Goal: Information Seeking & Learning: Learn about a topic

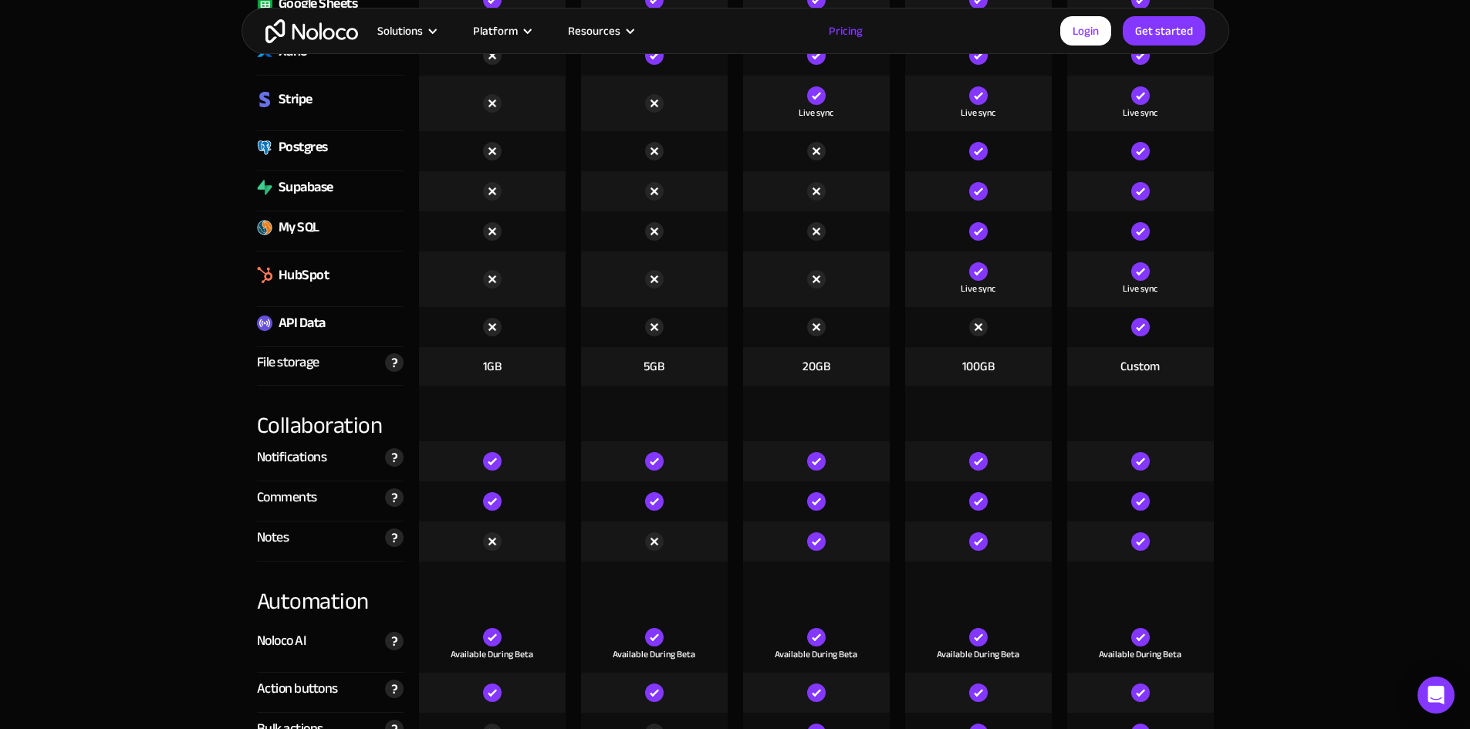
scroll to position [2501, 0]
click at [293, 369] on div "File storage" at bounding box center [288, 361] width 62 height 23
click at [305, 433] on div "Collaboration" at bounding box center [330, 413] width 147 height 56
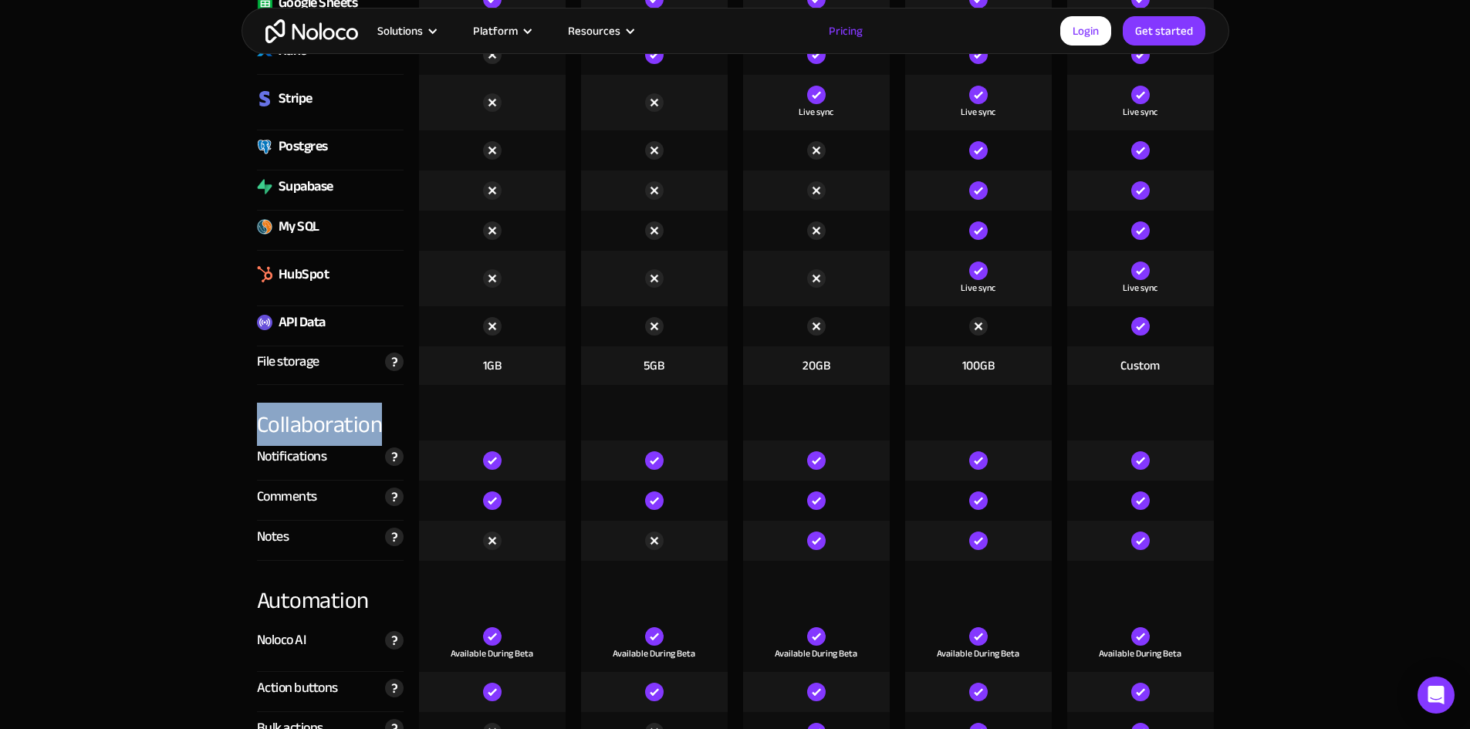
click at [305, 433] on div "Collaboration" at bounding box center [330, 413] width 147 height 56
click at [290, 454] on div "Notifications" at bounding box center [292, 456] width 70 height 23
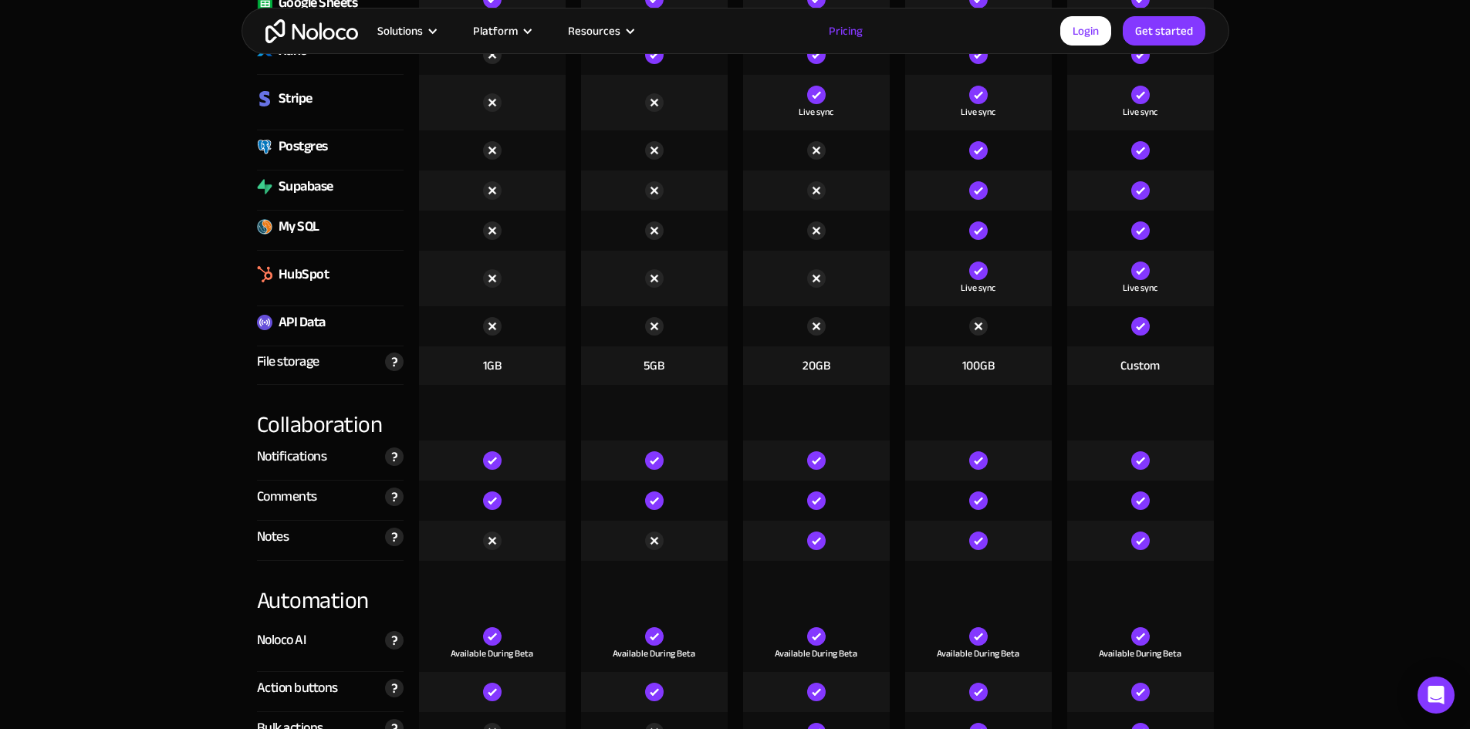
click at [282, 500] on div "Comments" at bounding box center [287, 496] width 60 height 23
click at [265, 538] on div "Notes" at bounding box center [273, 536] width 32 height 23
click at [299, 607] on div "Automation" at bounding box center [330, 589] width 147 height 56
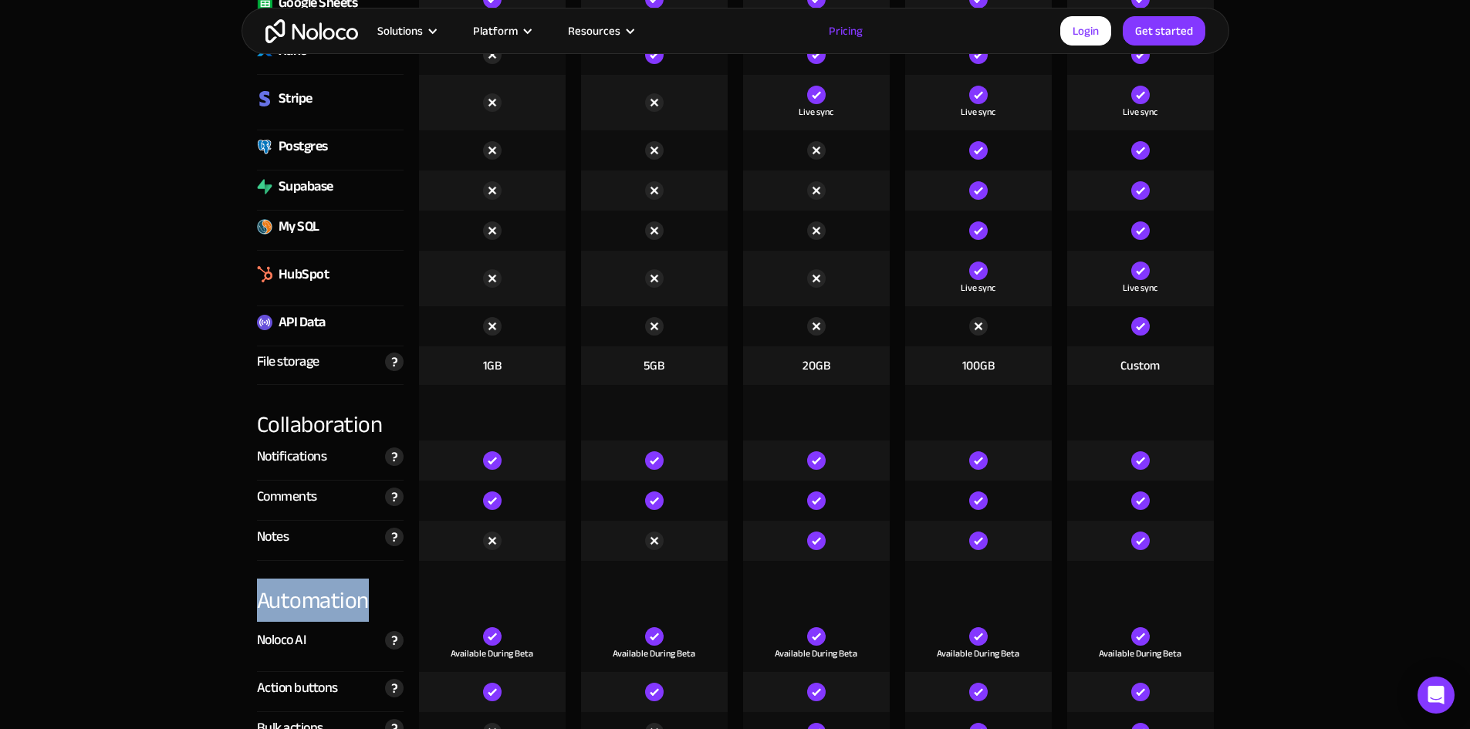
click at [299, 607] on div "Automation" at bounding box center [330, 589] width 147 height 56
click at [332, 427] on div "Collaboration" at bounding box center [330, 413] width 147 height 56
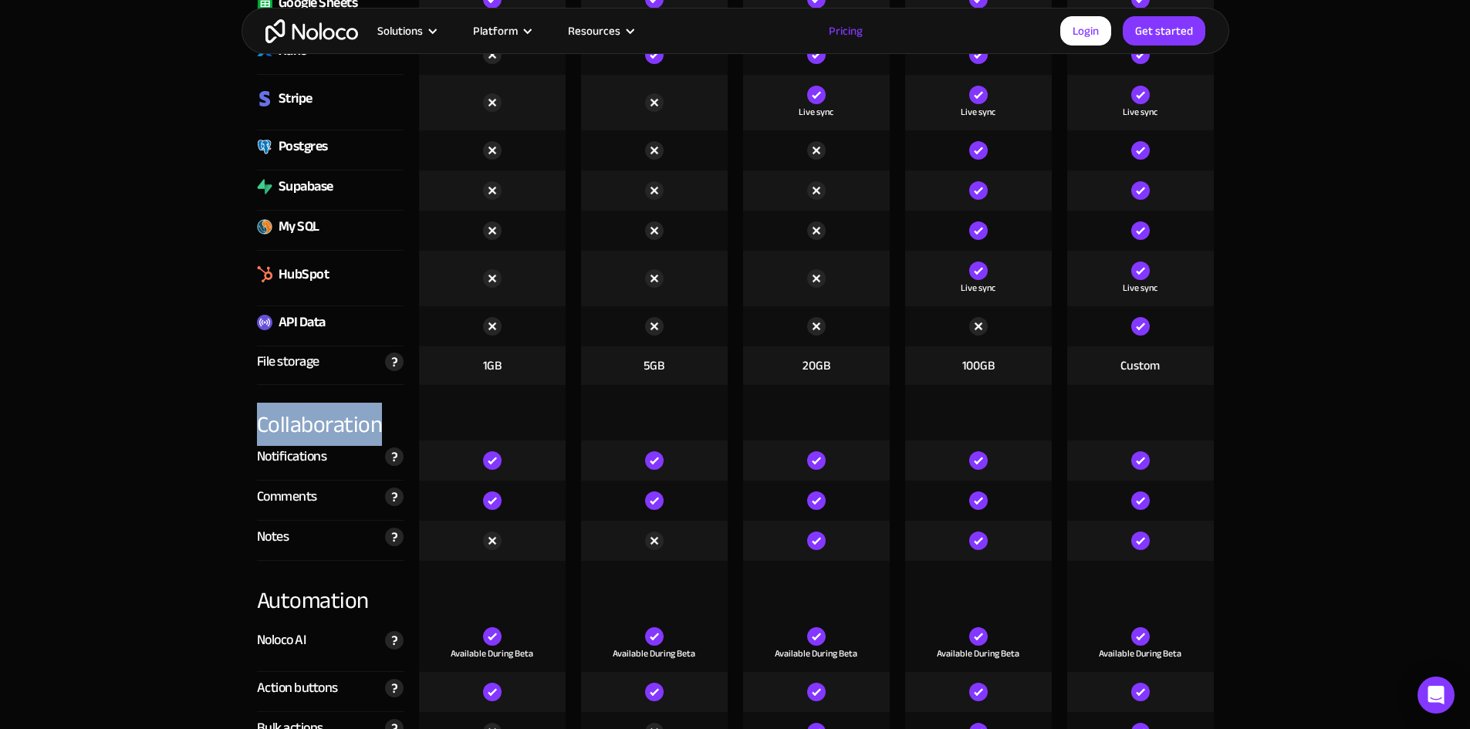
click at [332, 427] on div "Collaboration" at bounding box center [330, 413] width 147 height 56
click at [281, 363] on div "File storage" at bounding box center [288, 361] width 62 height 23
click at [301, 326] on div "API Data" at bounding box center [301, 322] width 47 height 23
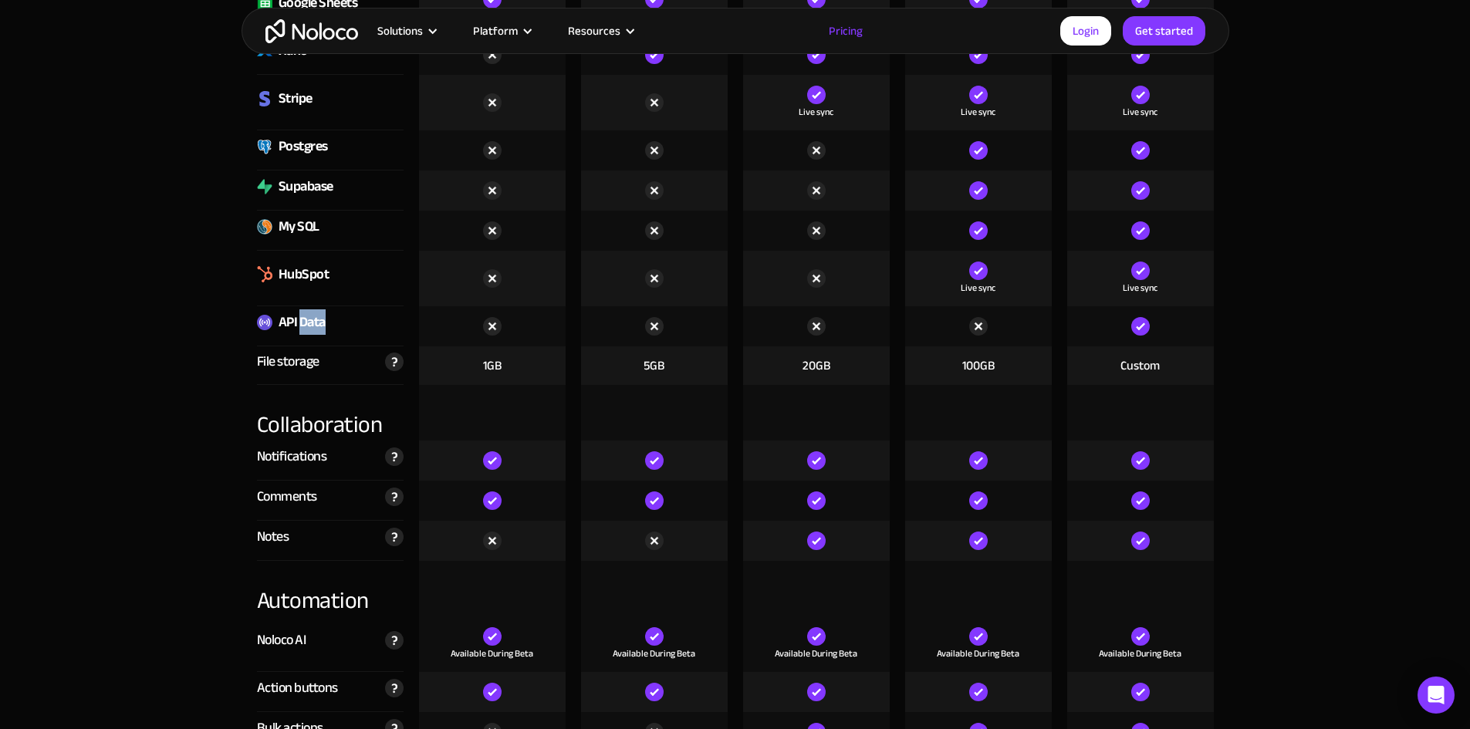
click at [301, 326] on div "API Data" at bounding box center [301, 322] width 47 height 23
click at [310, 274] on div "HubSpot" at bounding box center [303, 274] width 51 height 23
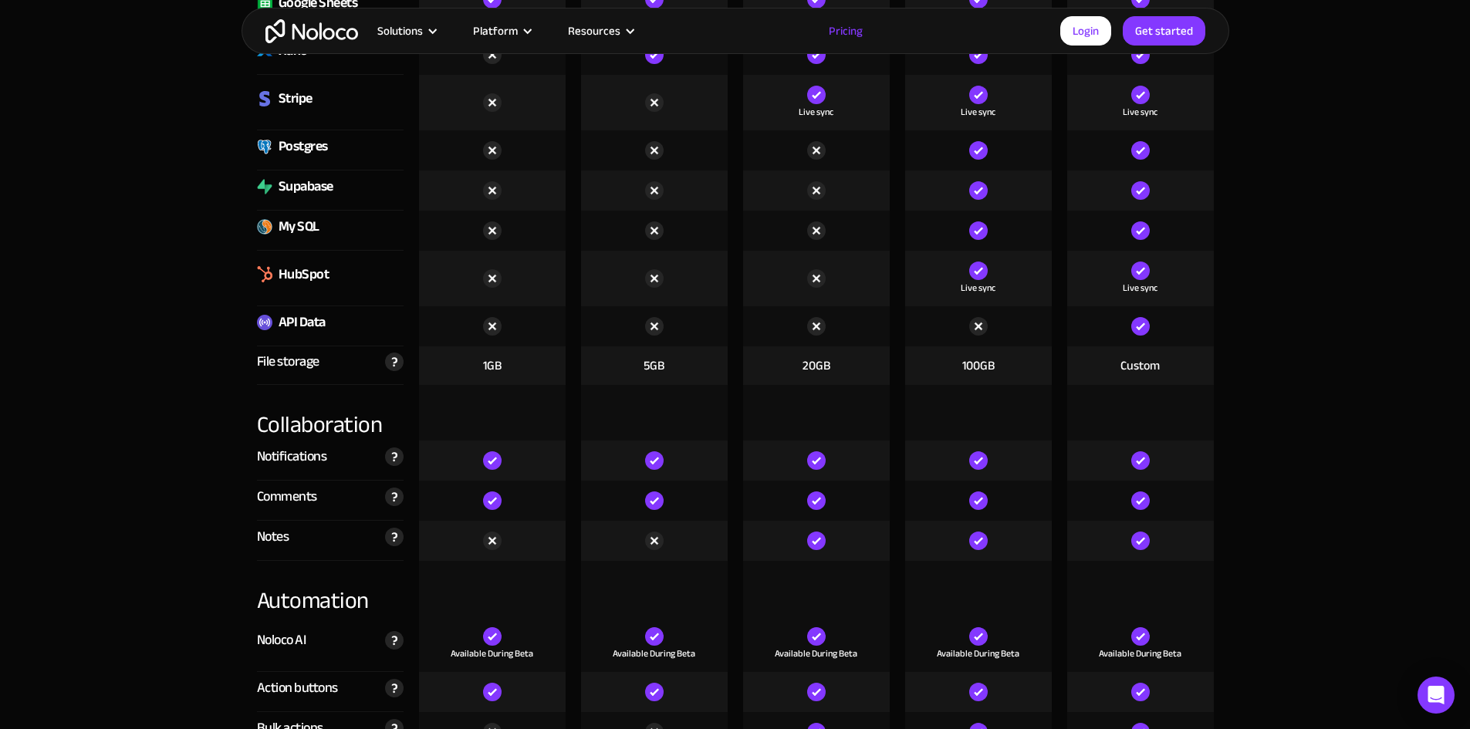
click at [305, 221] on div "My SQL" at bounding box center [298, 226] width 41 height 23
click at [308, 188] on div "Supabase" at bounding box center [305, 186] width 55 height 23
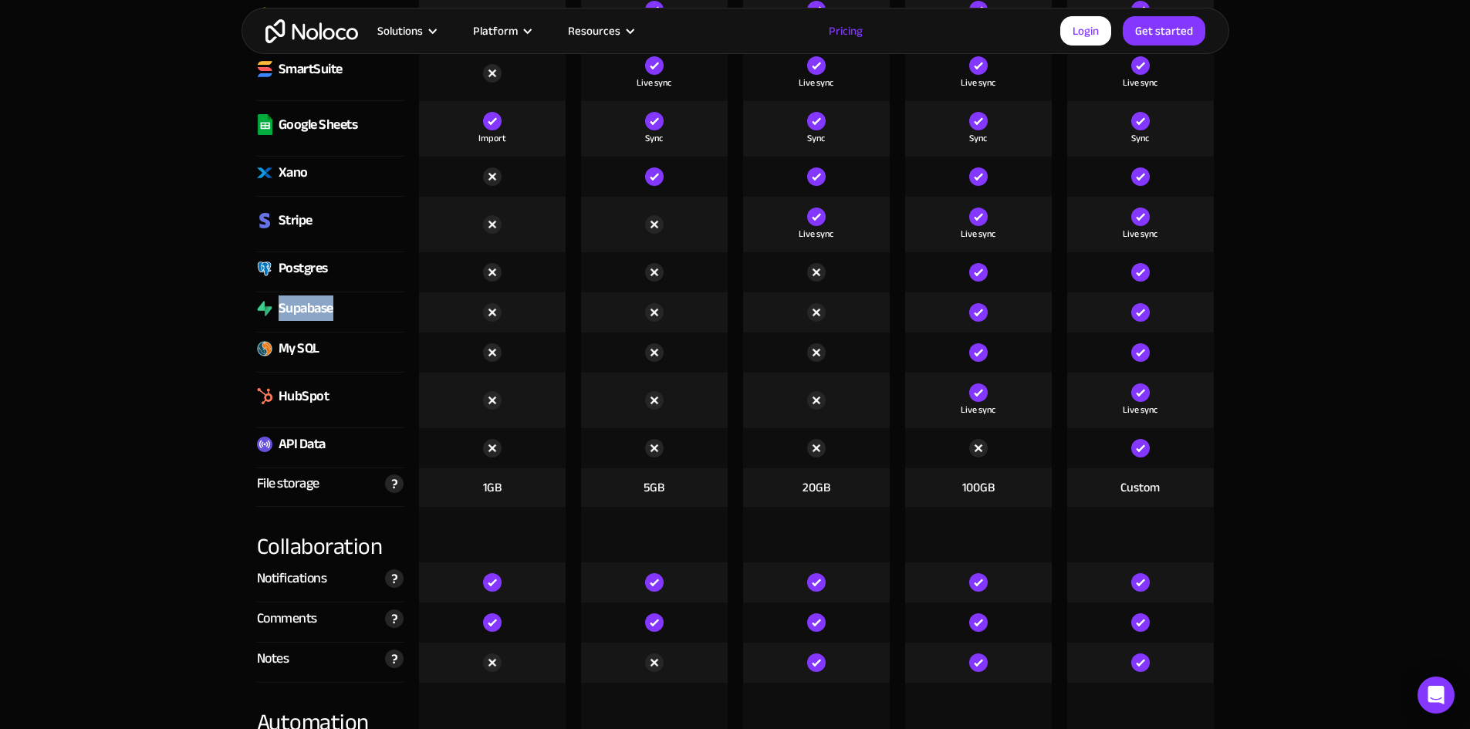
scroll to position [2378, 0]
click at [299, 268] on div "Postgres" at bounding box center [302, 269] width 49 height 23
click at [301, 217] on div "Stripe" at bounding box center [295, 221] width 34 height 23
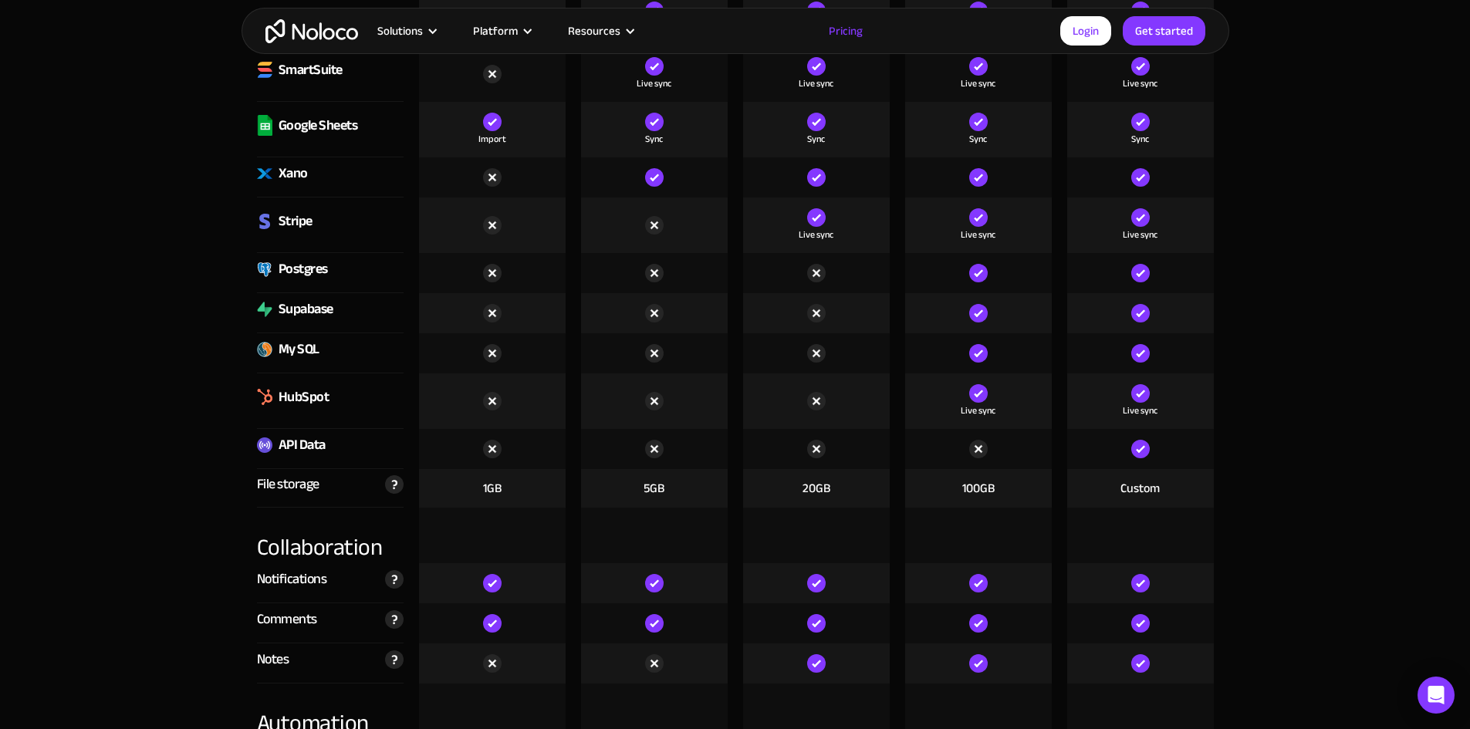
click at [293, 174] on div "Xano" at bounding box center [292, 173] width 29 height 23
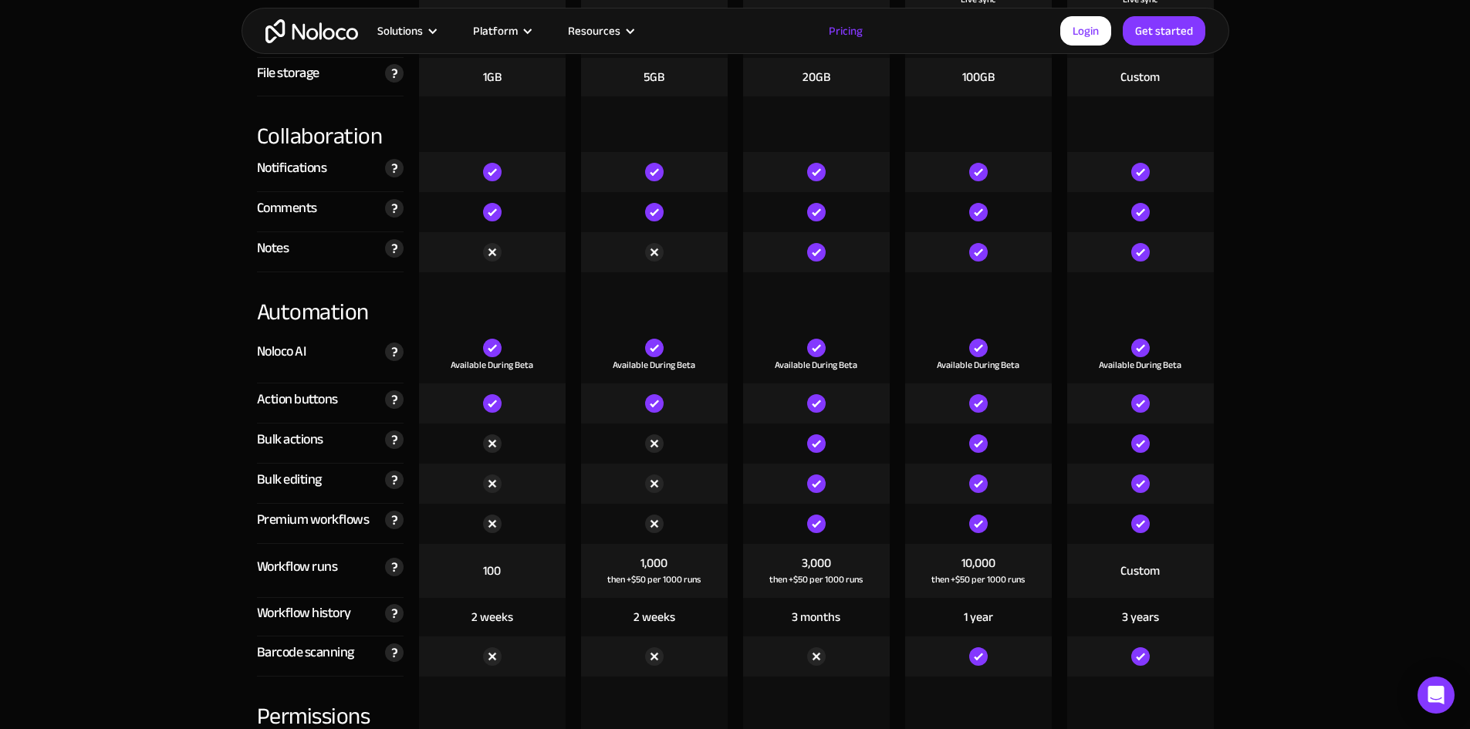
scroll to position [2790, 0]
click at [289, 360] on div "Noloco AI" at bounding box center [281, 350] width 49 height 23
click at [295, 403] on div "Action buttons" at bounding box center [297, 398] width 81 height 23
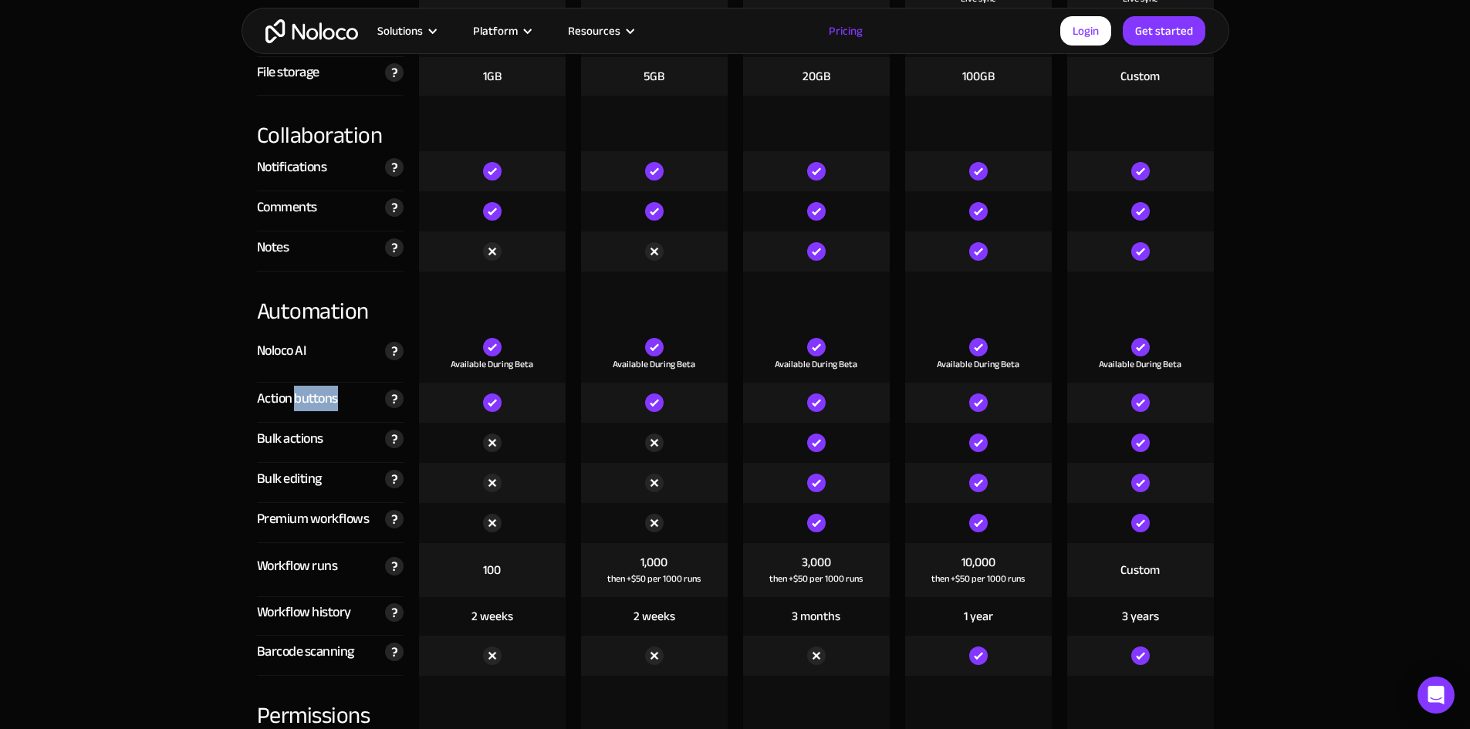
click at [295, 403] on div "Action buttons" at bounding box center [297, 398] width 81 height 23
click at [287, 441] on div "Bulk actions" at bounding box center [290, 438] width 66 height 23
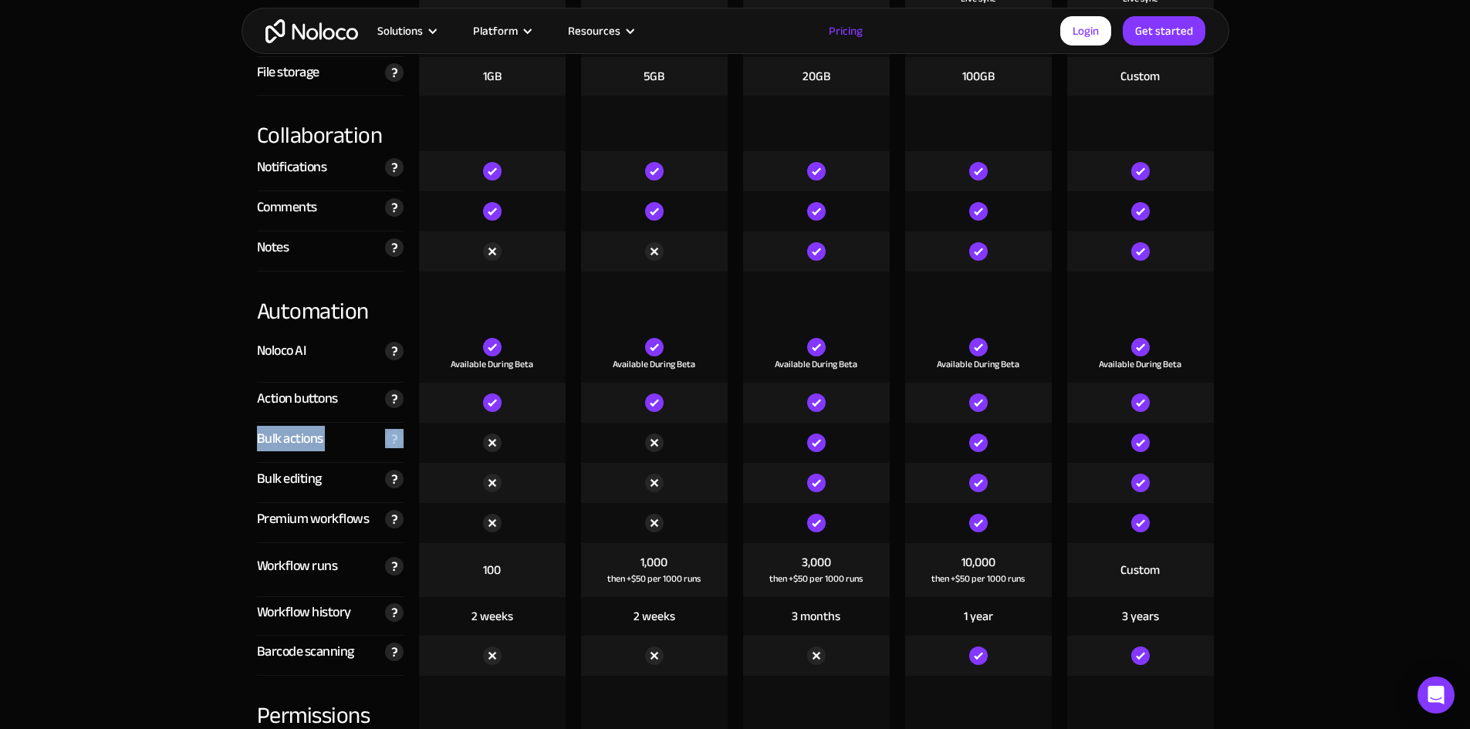
click at [287, 441] on div "Bulk actions" at bounding box center [290, 438] width 66 height 23
click at [286, 480] on div "Bulk editing" at bounding box center [289, 479] width 65 height 23
click at [301, 519] on div "Premium workflows" at bounding box center [313, 519] width 113 height 23
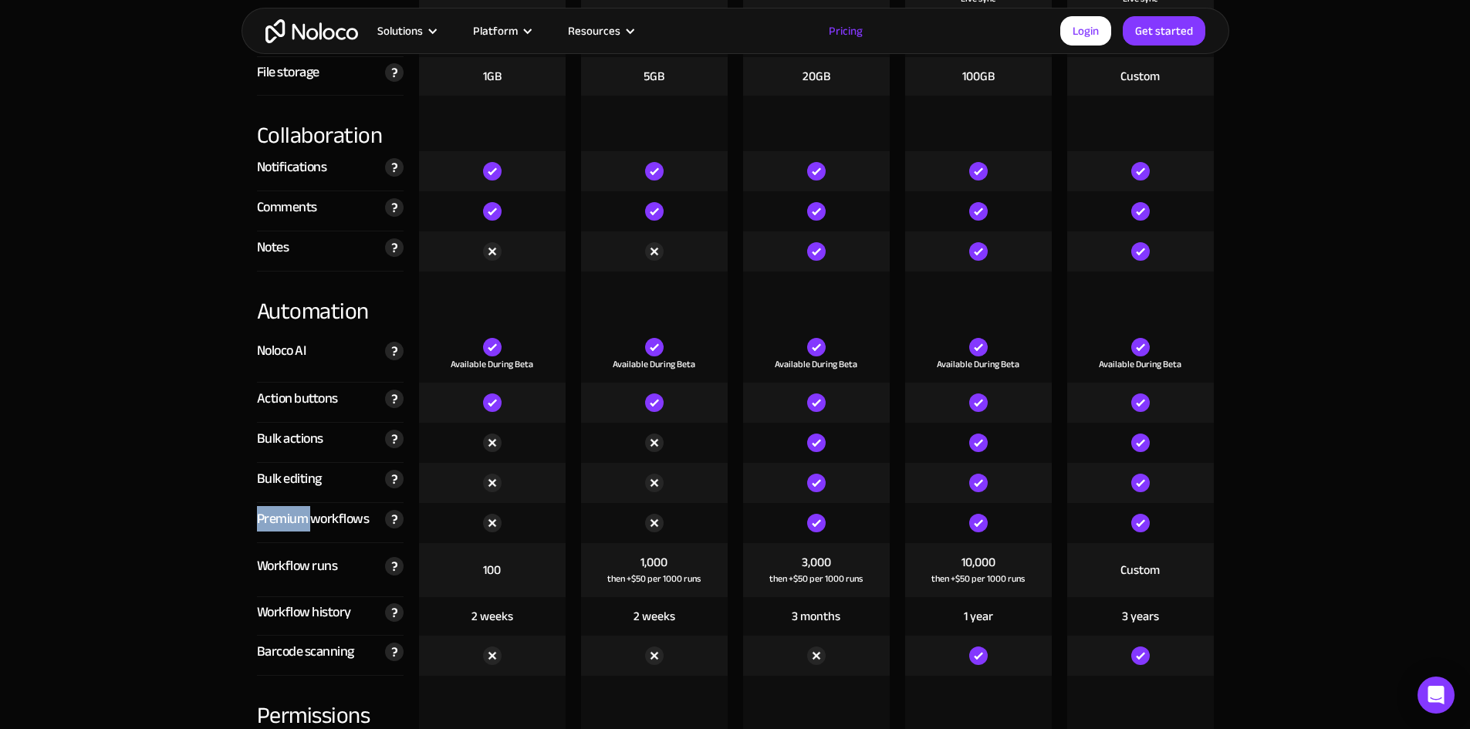
click at [301, 519] on div "Premium workflows" at bounding box center [313, 519] width 113 height 23
click at [302, 565] on div "Workflow runs" at bounding box center [297, 566] width 81 height 23
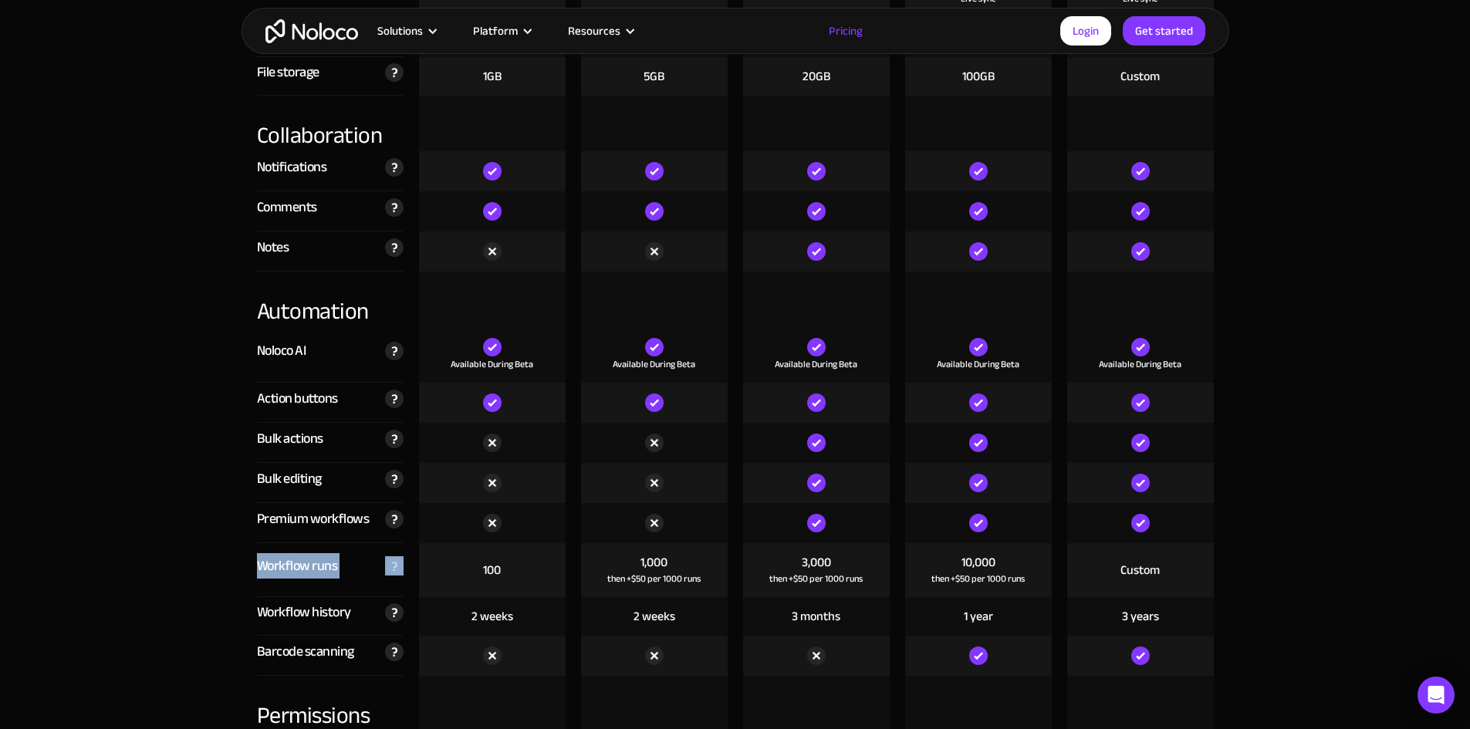
click at [302, 565] on div "Workflow runs" at bounding box center [297, 566] width 81 height 23
click at [308, 613] on div "Workflow history" at bounding box center [304, 612] width 94 height 23
click at [309, 650] on div "Barcode scanning" at bounding box center [305, 651] width 97 height 23
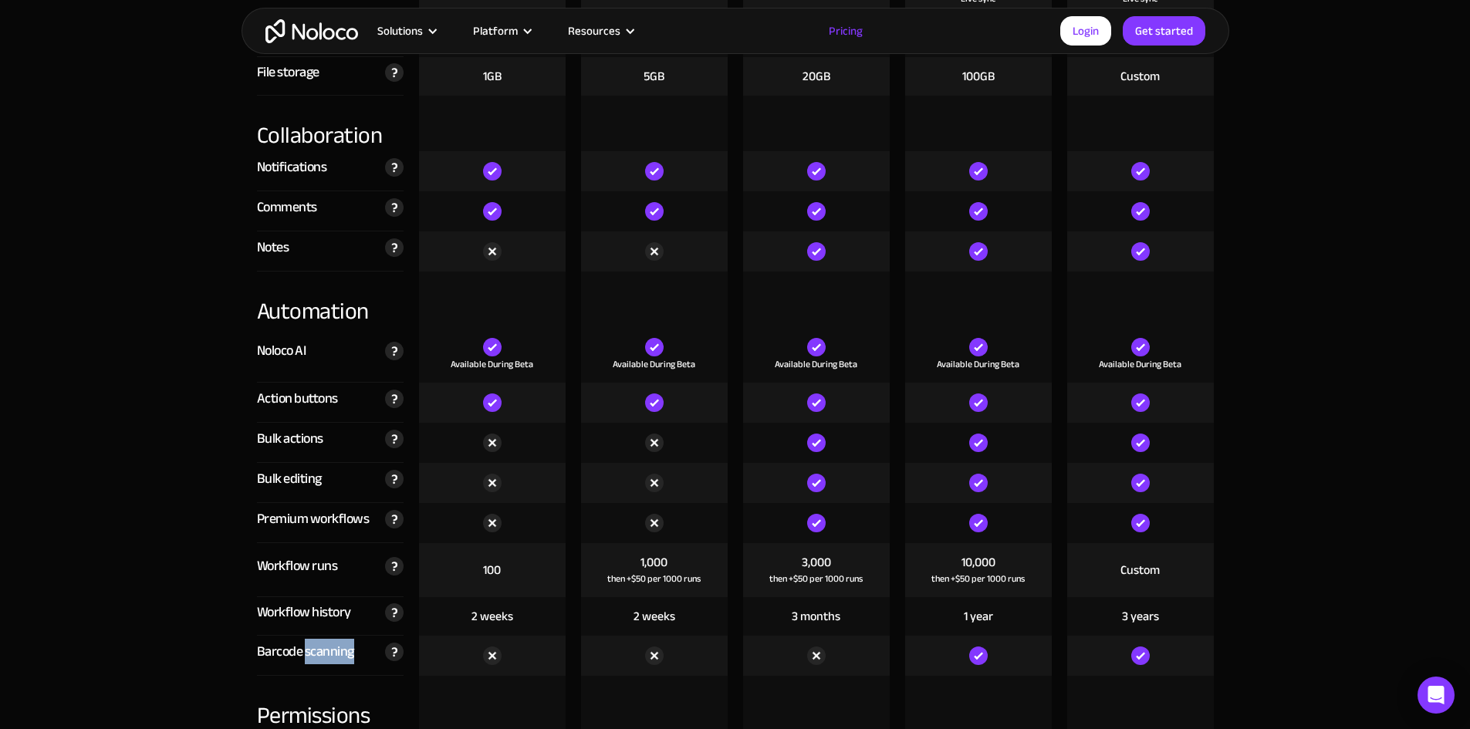
click at [309, 650] on div "Barcode scanning" at bounding box center [305, 651] width 97 height 23
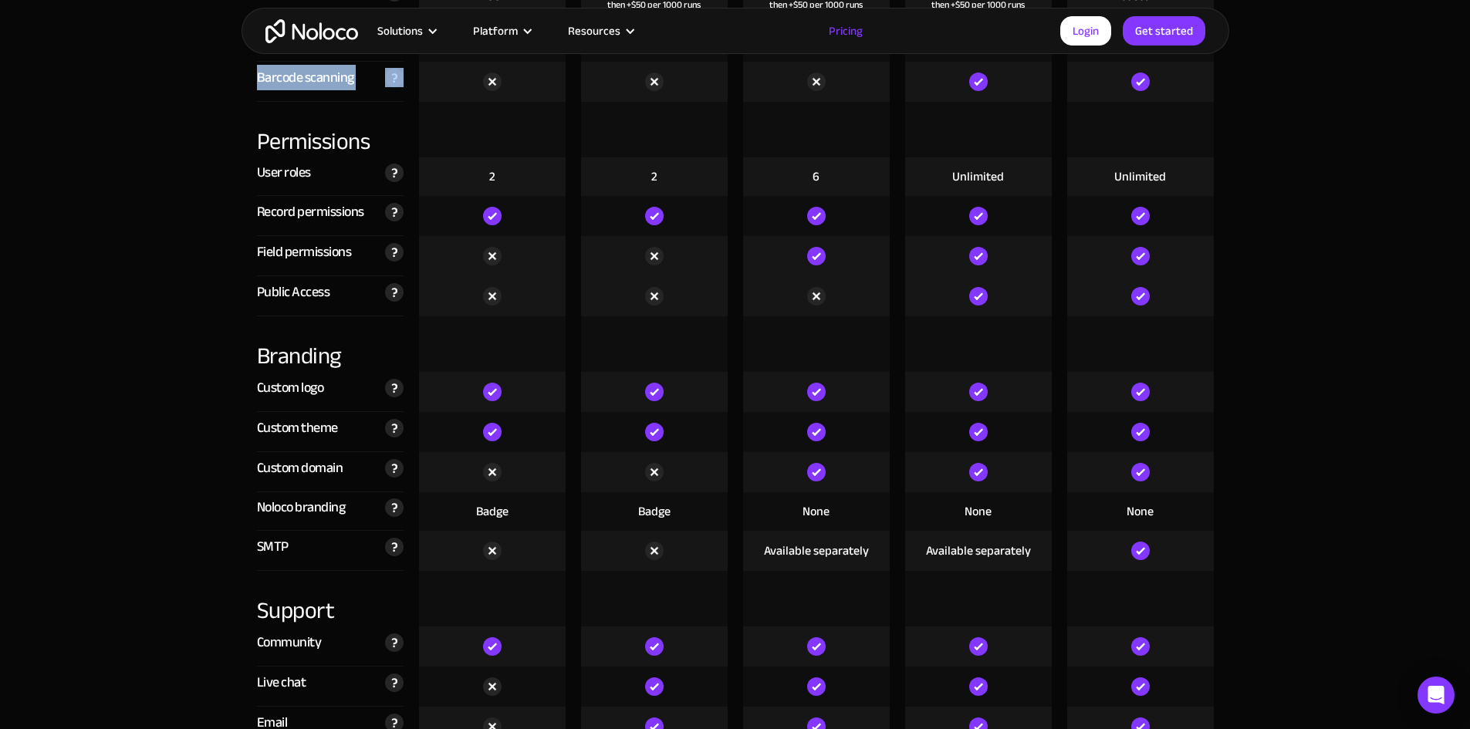
scroll to position [3374, 0]
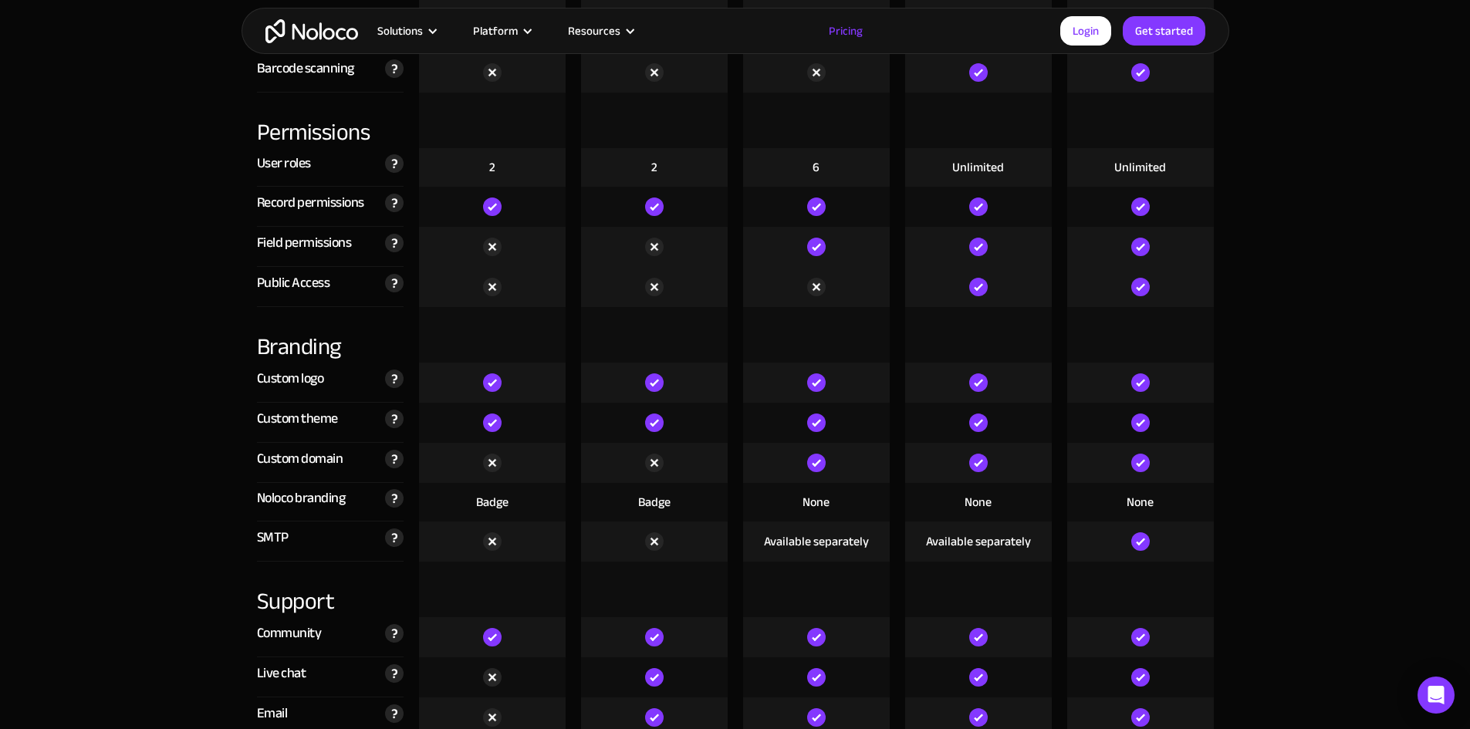
click at [304, 505] on div "Noloco branding" at bounding box center [301, 498] width 89 height 23
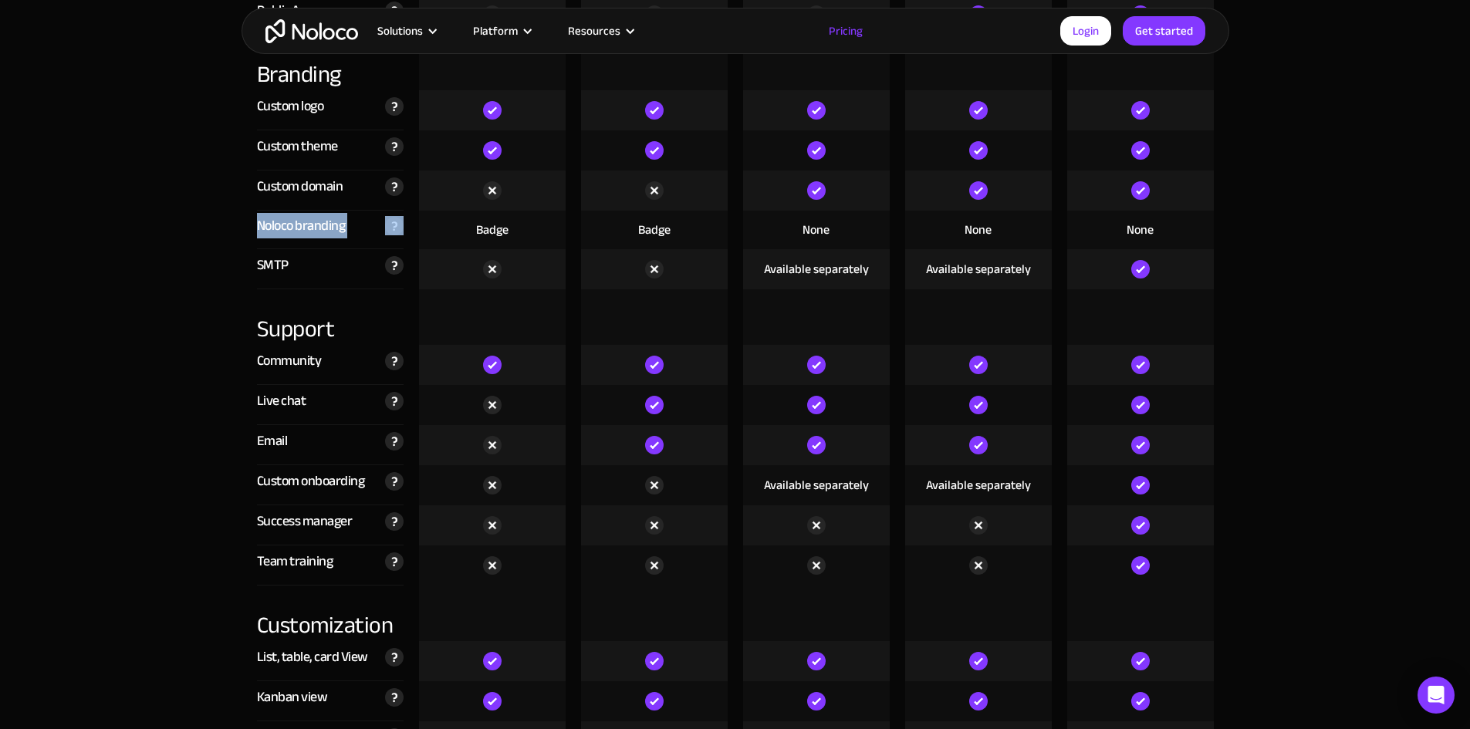
scroll to position [3735, 0]
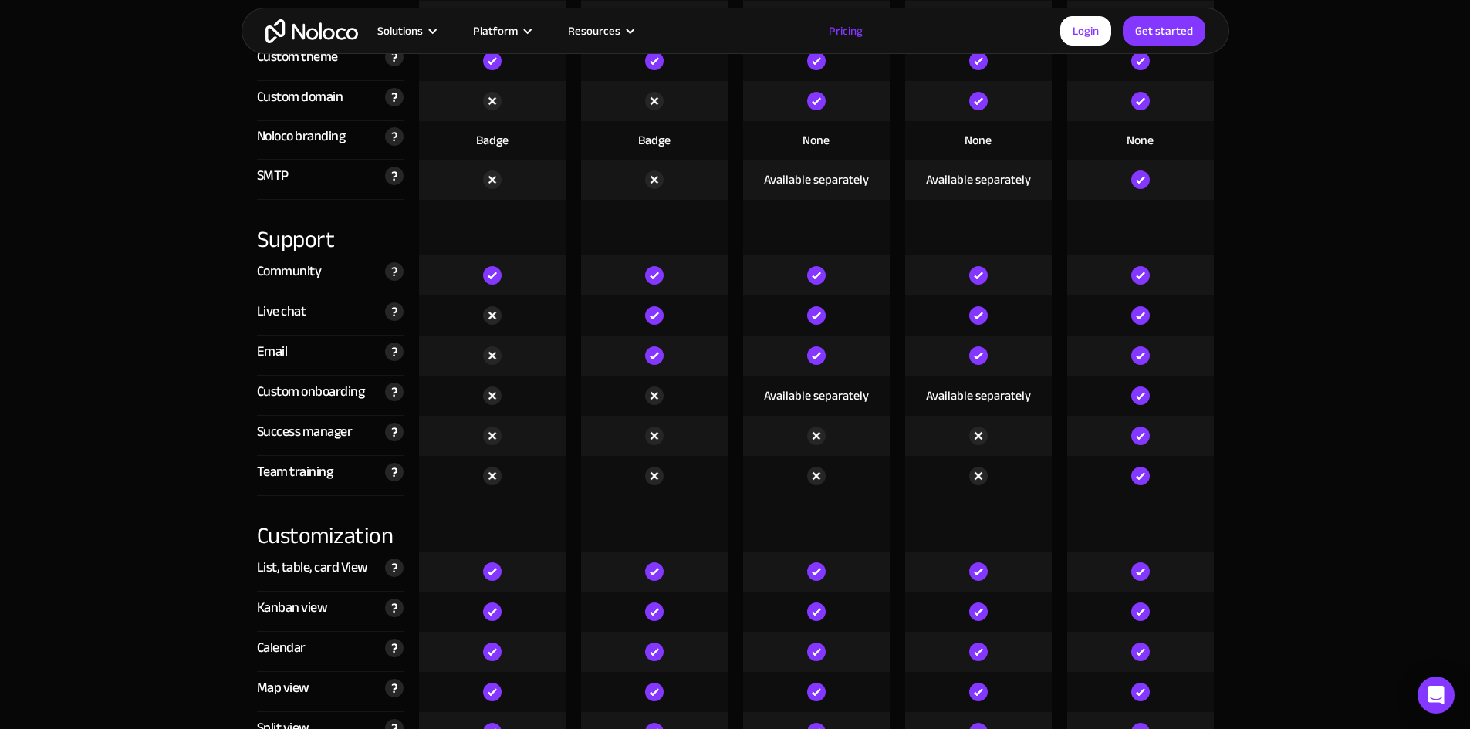
click at [302, 430] on div "Success manager" at bounding box center [305, 431] width 96 height 23
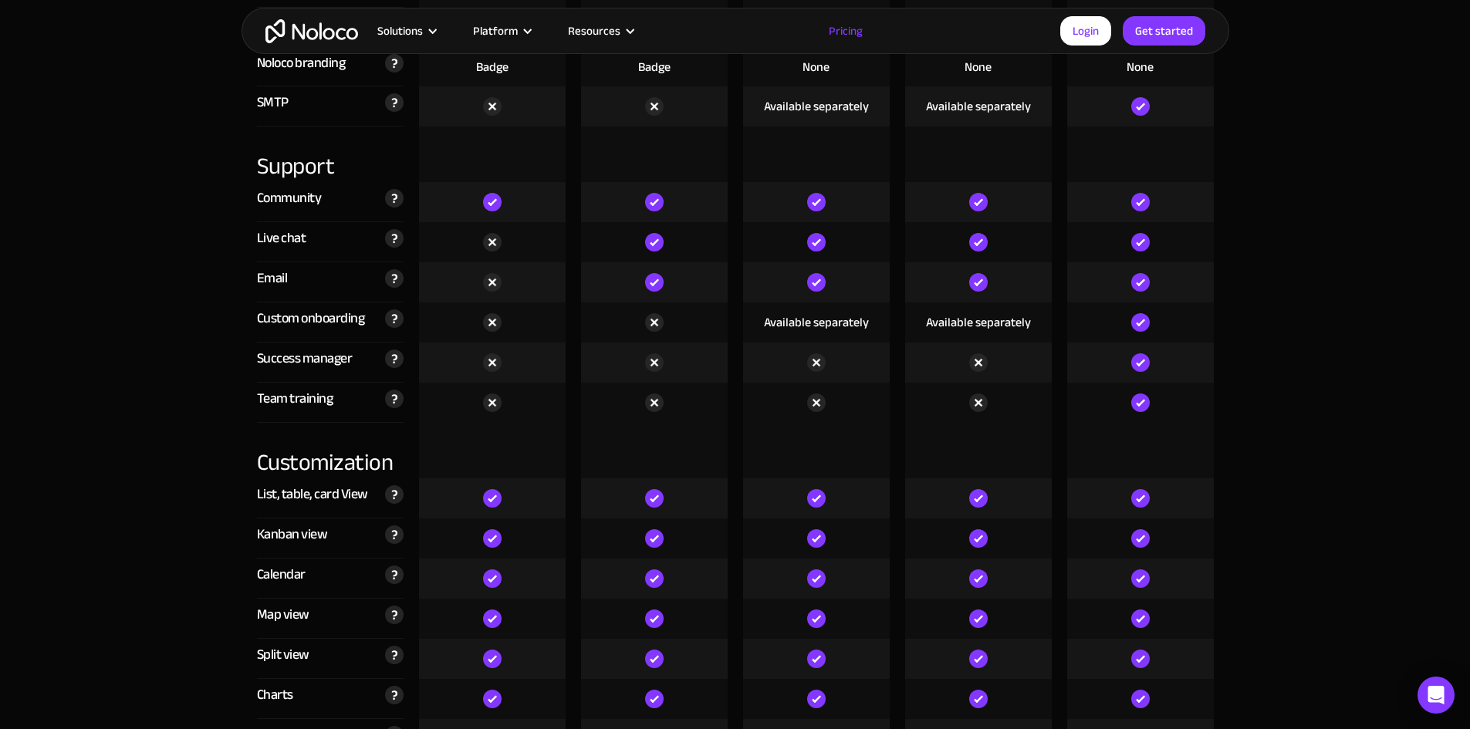
scroll to position [3809, 0]
click at [305, 466] on div "Customization" at bounding box center [330, 450] width 147 height 56
click at [303, 492] on div "List, table, card View" at bounding box center [312, 493] width 111 height 23
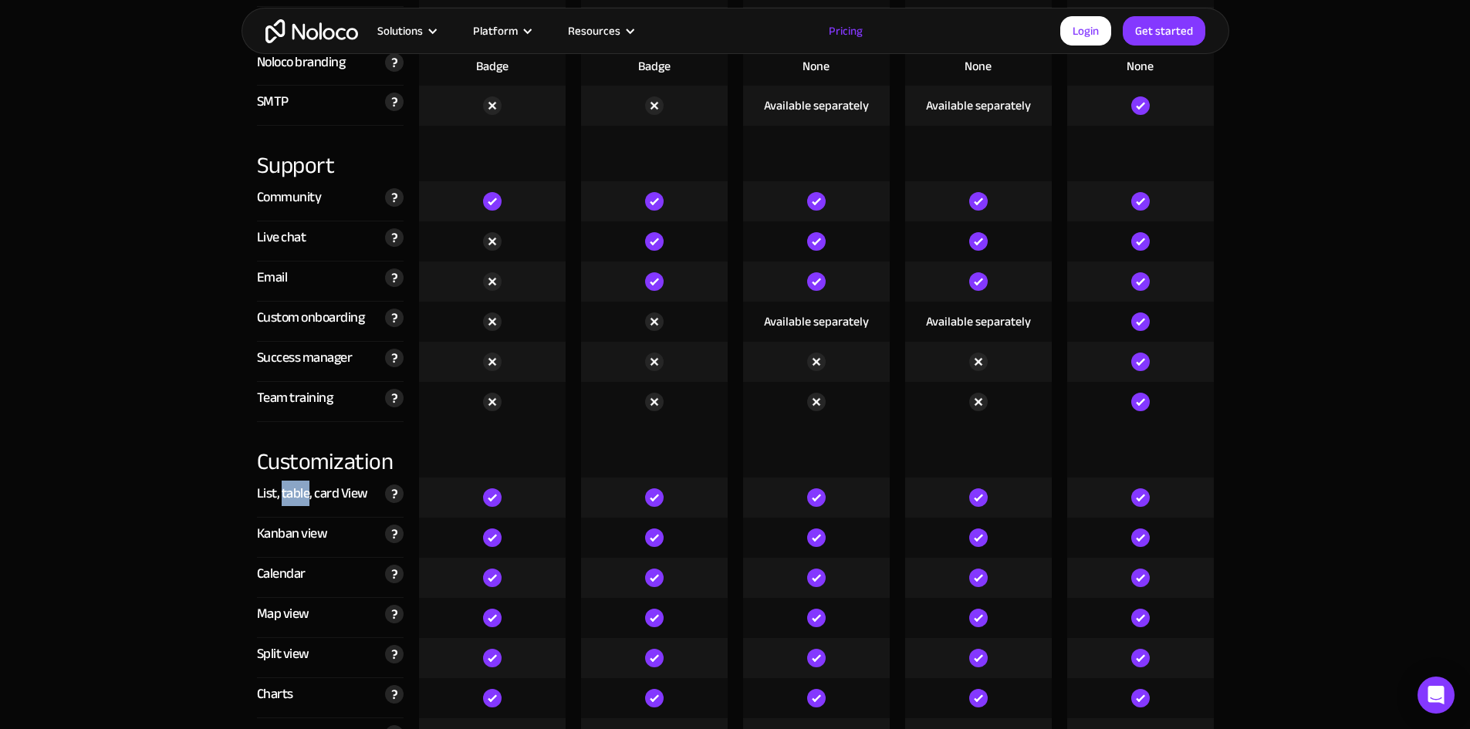
click at [303, 492] on div "List, table, card View" at bounding box center [312, 493] width 111 height 23
click at [294, 539] on div "Kanban view" at bounding box center [292, 533] width 71 height 23
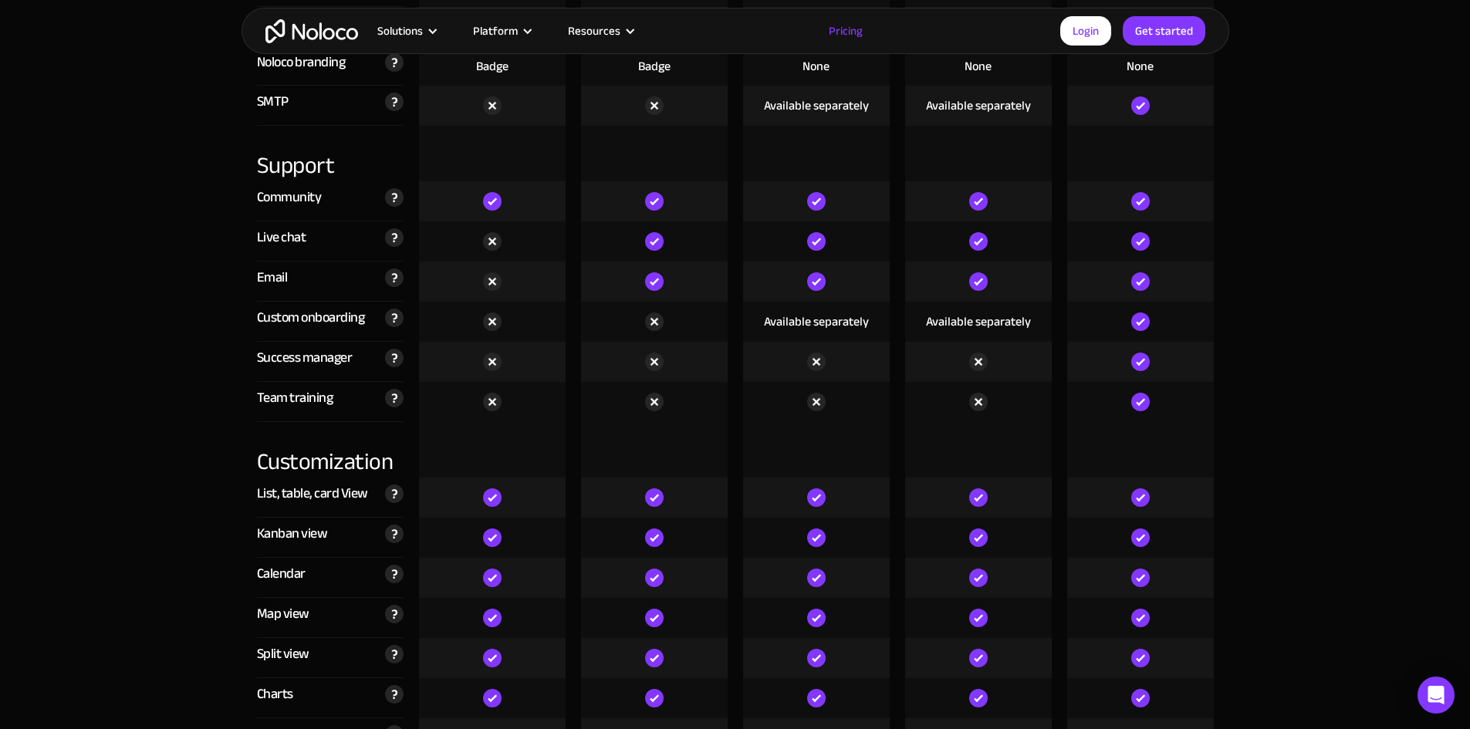
click at [289, 576] on div "Calendar" at bounding box center [281, 573] width 49 height 23
click at [288, 616] on div "Map view" at bounding box center [283, 614] width 52 height 23
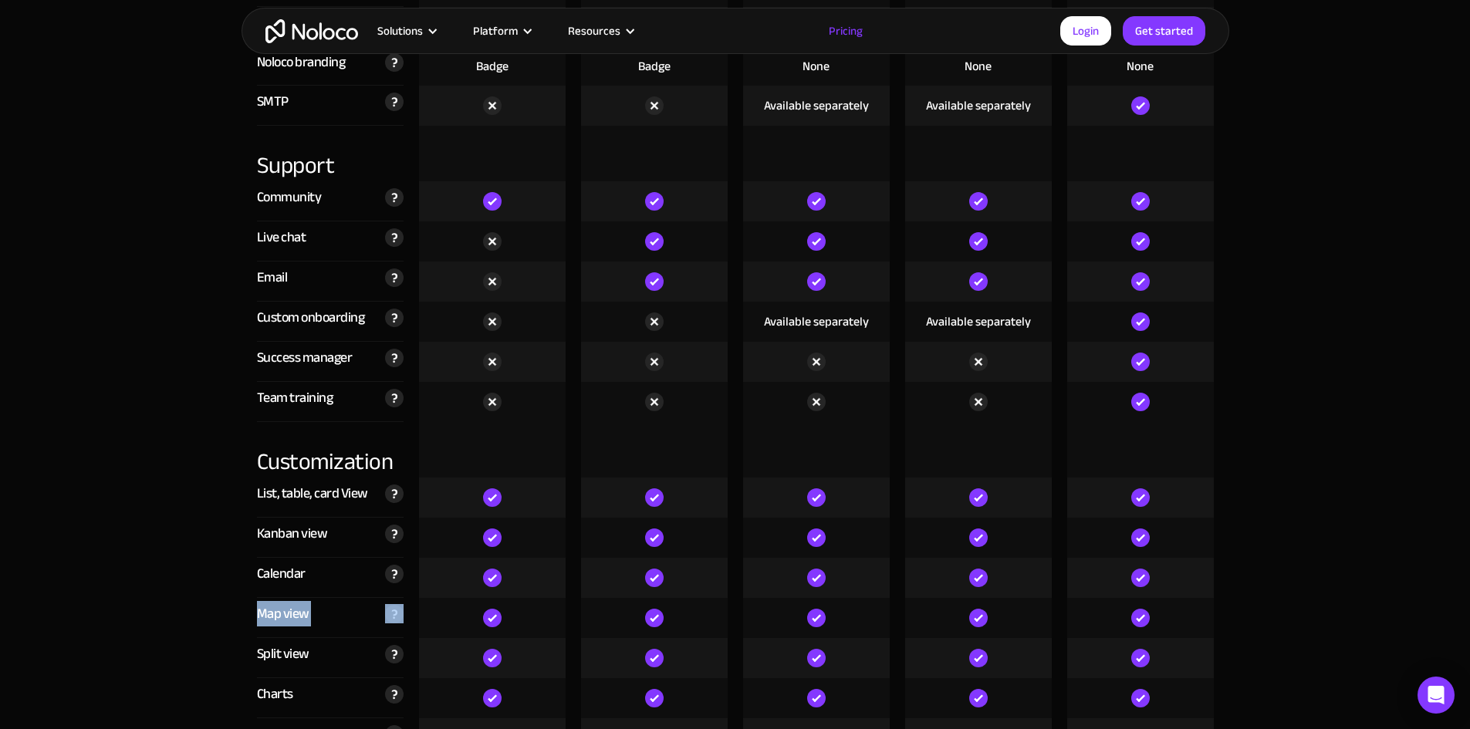
click at [288, 616] on div "Map view" at bounding box center [283, 614] width 52 height 23
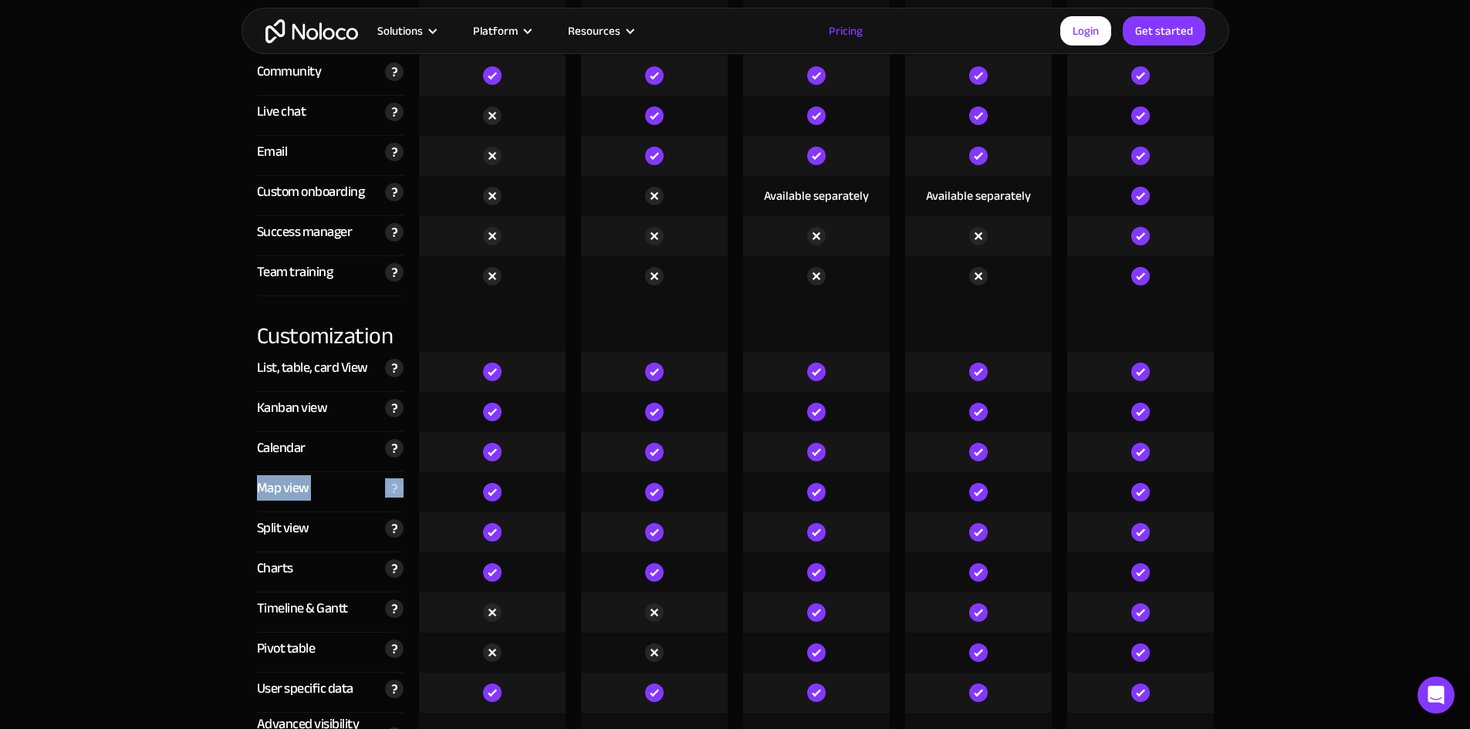
scroll to position [3937, 0]
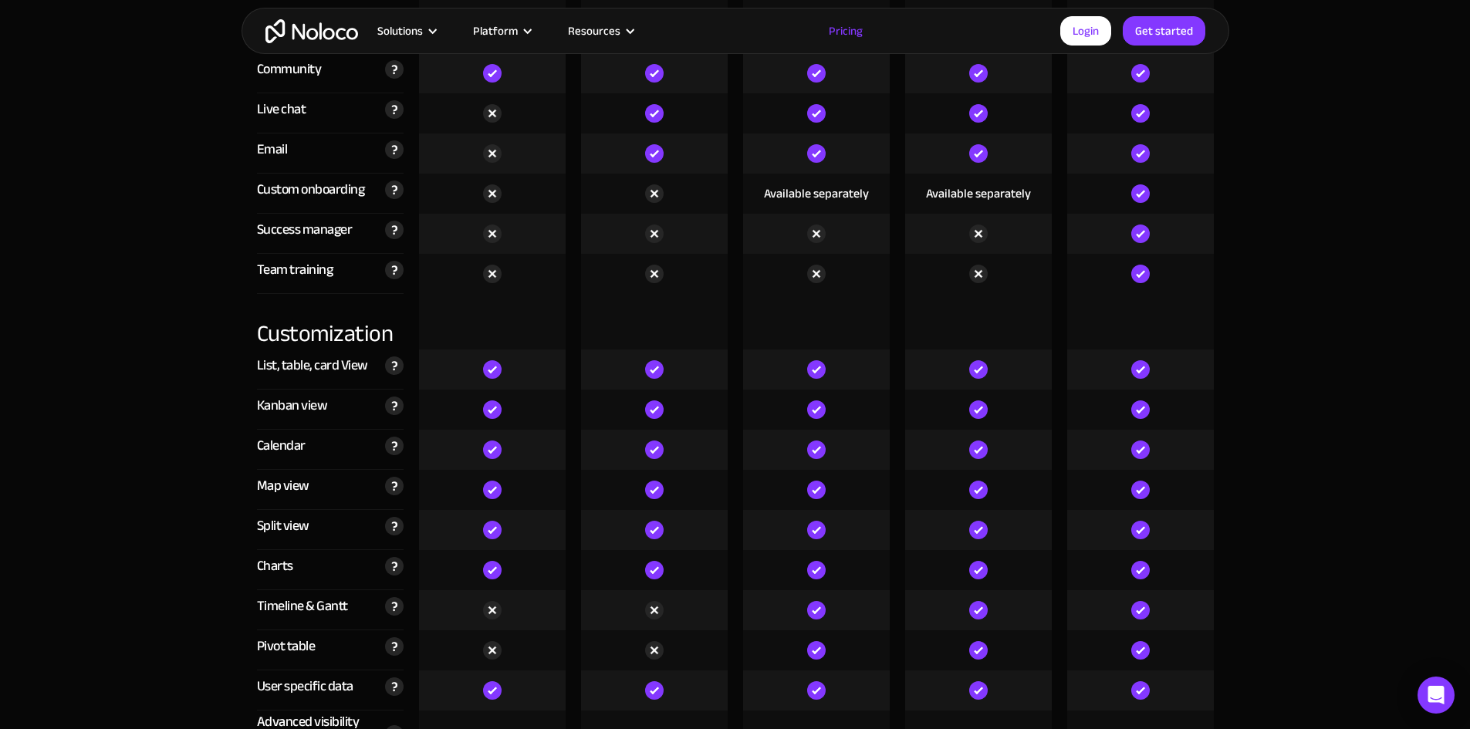
click at [288, 520] on div "Split view" at bounding box center [283, 526] width 52 height 23
